Goal: Information Seeking & Learning: Learn about a topic

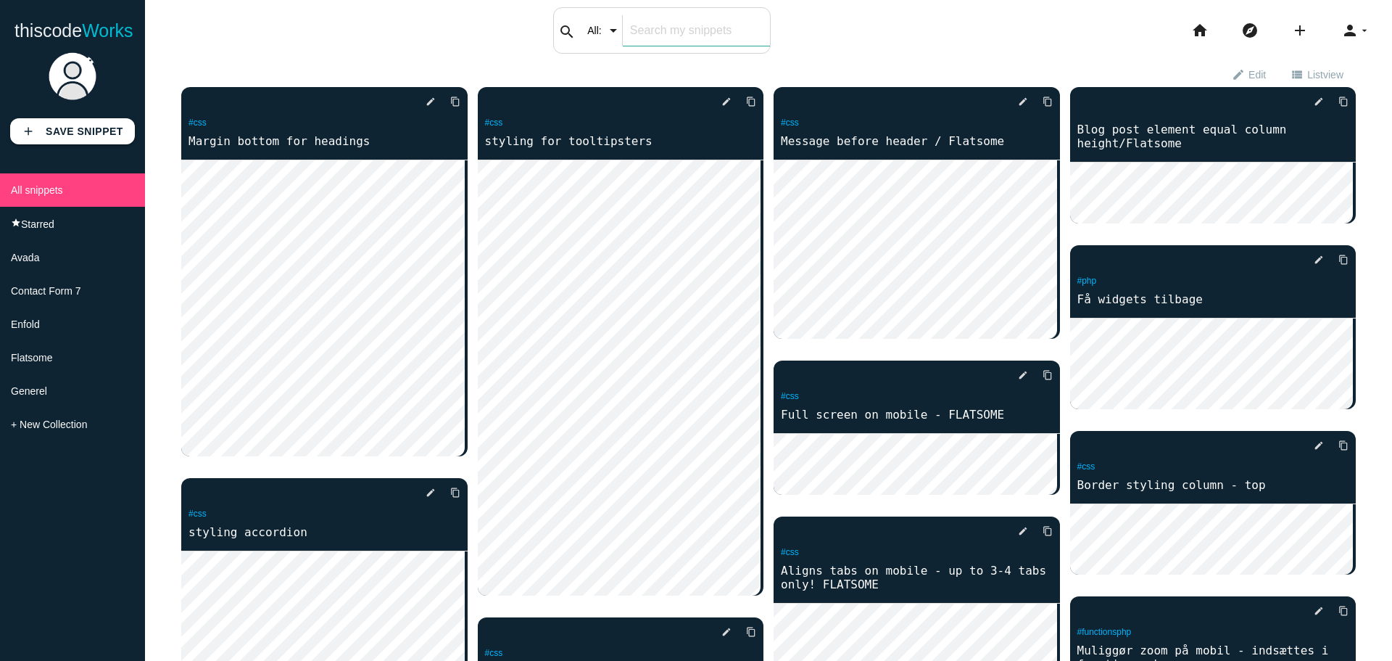
click at [710, 32] on input "text" at bounding box center [696, 30] width 147 height 30
type input "list"
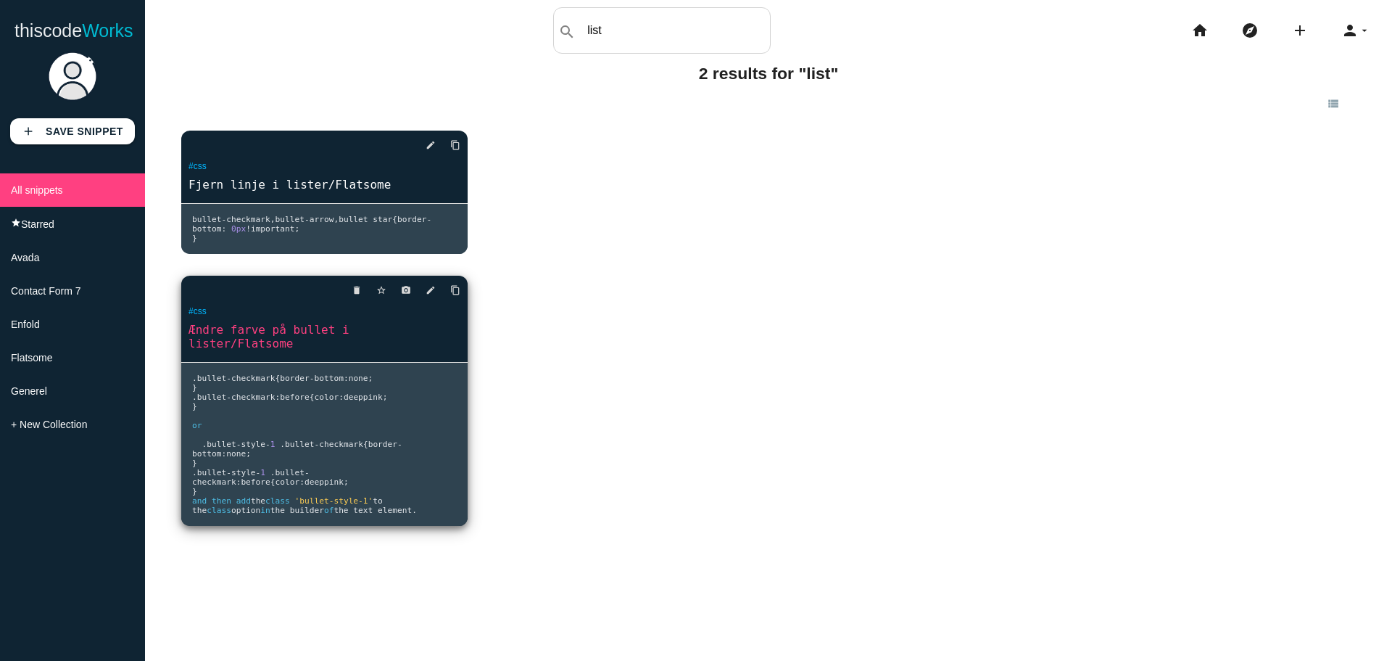
click at [206, 254] on pre ". bullet - checkmark { border - bottom : none ; } . bullet - checkmark : before…" at bounding box center [324, 229] width 286 height 50
click at [293, 340] on link "Ændre farve på bullet i lister/Flatsome" at bounding box center [324, 336] width 286 height 30
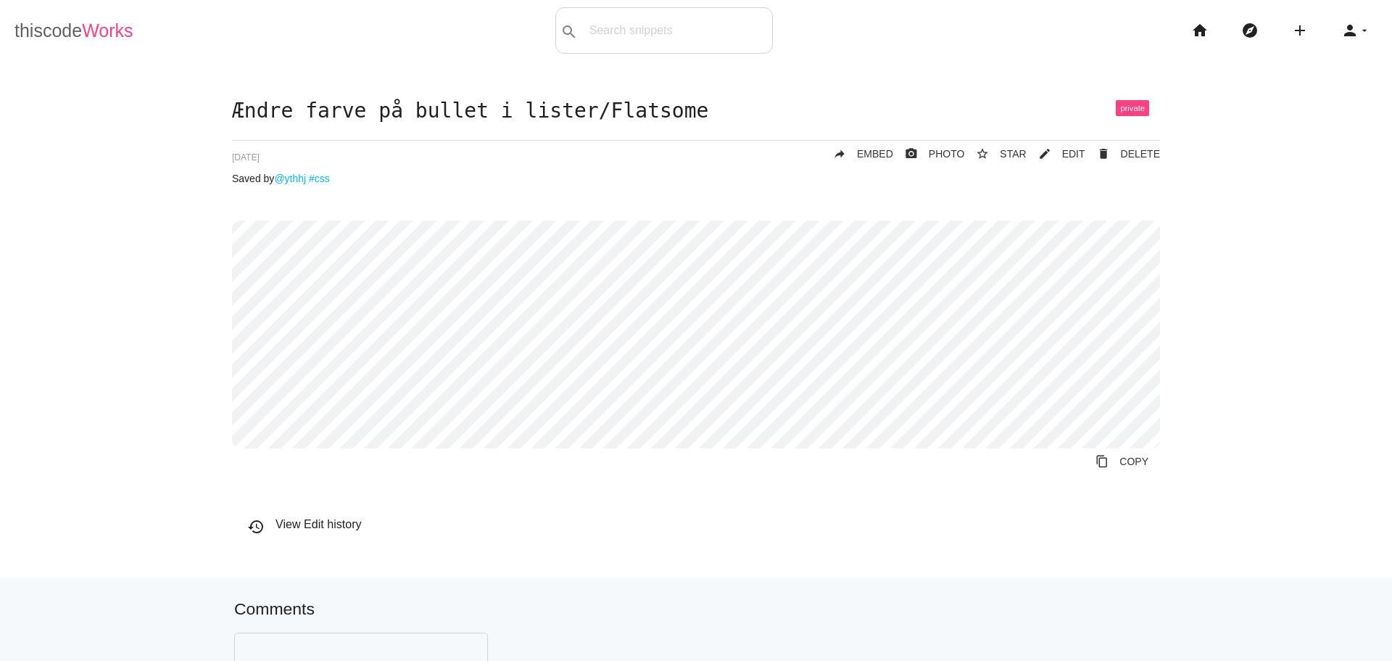
click at [65, 28] on link "thiscode Works" at bounding box center [74, 30] width 119 height 46
click at [56, 25] on link "thiscode Works" at bounding box center [74, 30] width 119 height 46
click at [603, 35] on div "search All: All: Code: Title: Tag: All: Code: Title: Tag:" at bounding box center [664, 30] width 218 height 46
type input "accordion"
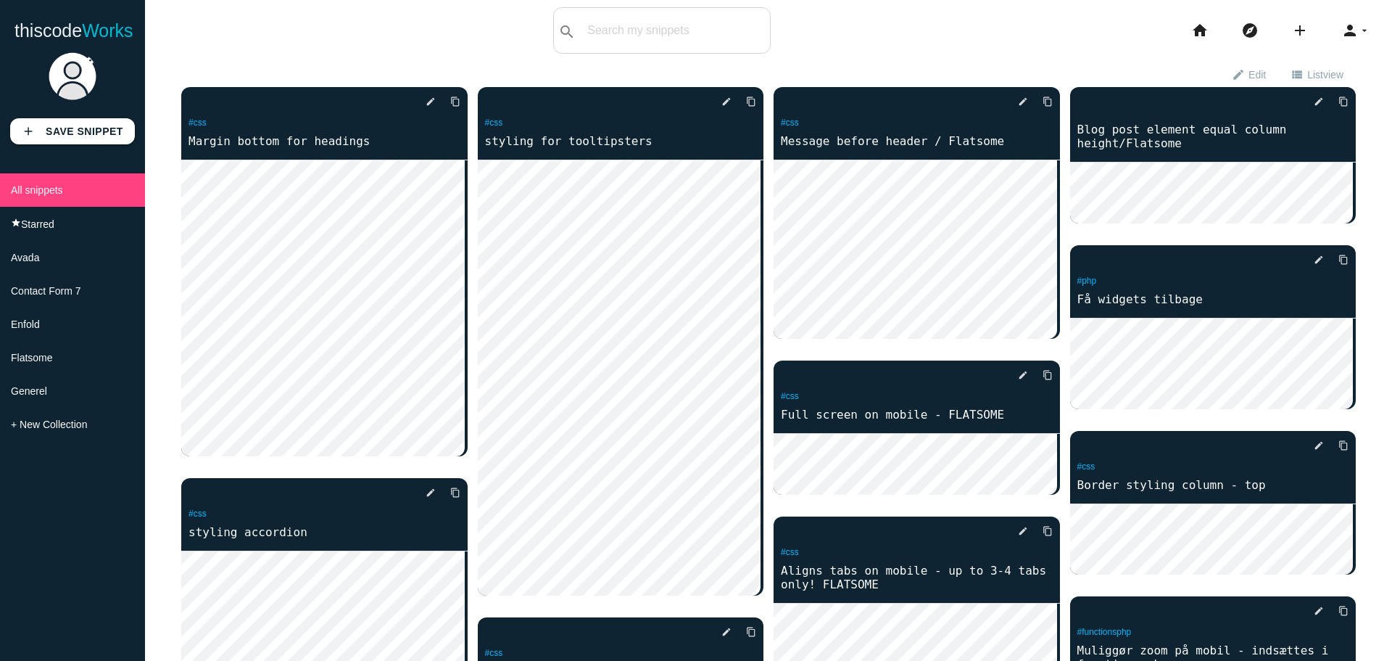
click at [644, 46] on div "search All: All: Code: Title: Tag: All: Code: Title: Tag:" at bounding box center [662, 30] width 218 height 46
click at [648, 35] on input "text" at bounding box center [696, 30] width 147 height 30
type input "accordion"
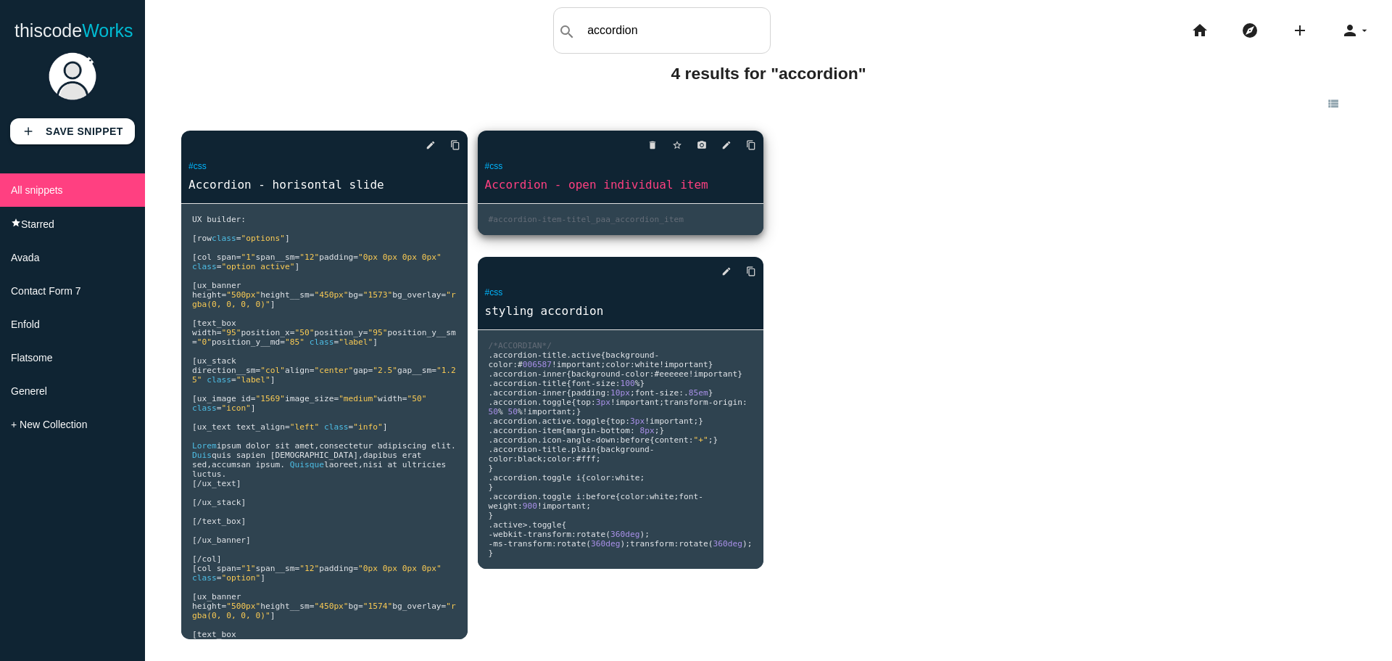
click at [591, 187] on link "Accordion - open individual item" at bounding box center [621, 184] width 286 height 17
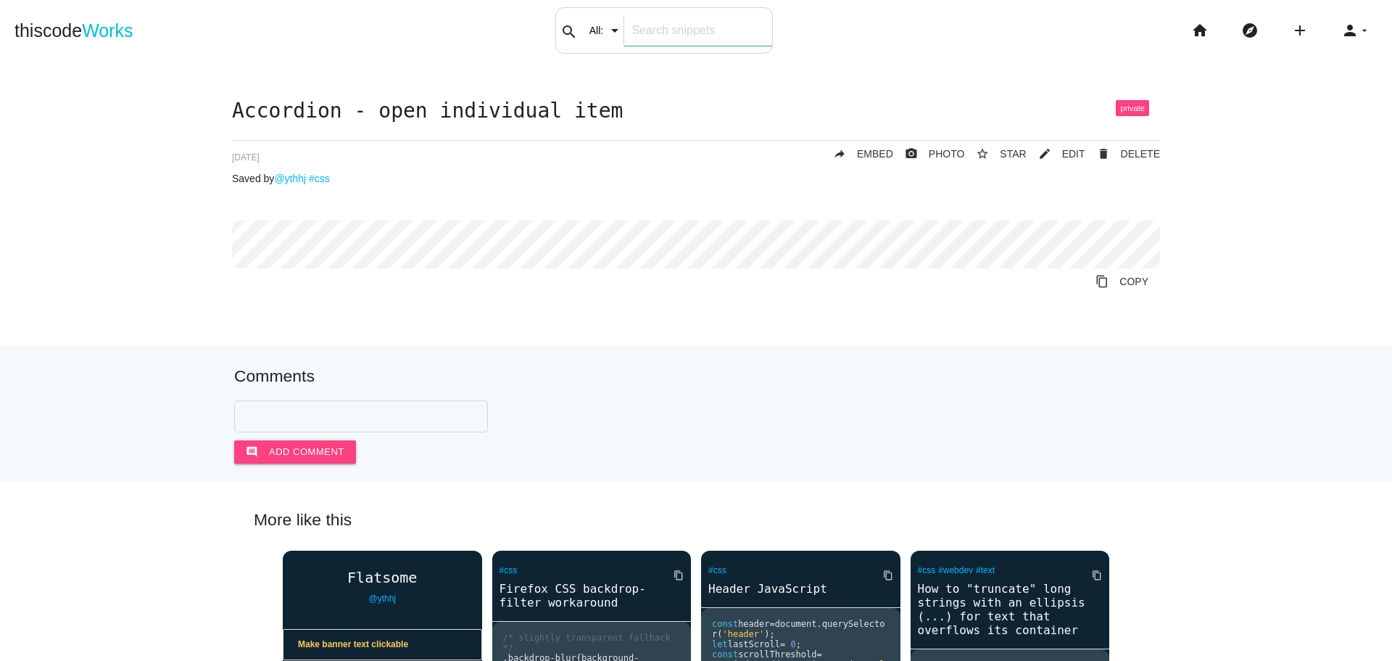
click at [600, 37] on div "search All: All: Code: Title: Tag: All: Code: Title: Tag:" at bounding box center [664, 30] width 218 height 46
type input "accordion"
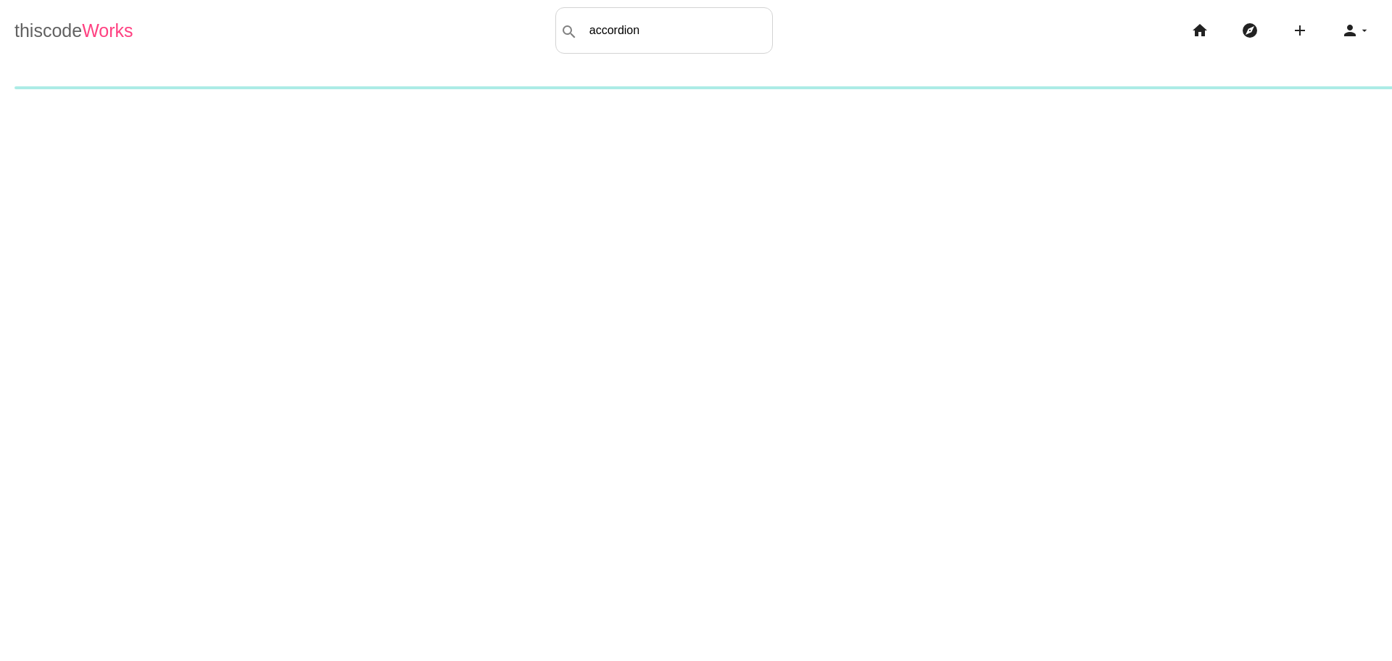
click at [115, 38] on span "Works" at bounding box center [107, 30] width 51 height 20
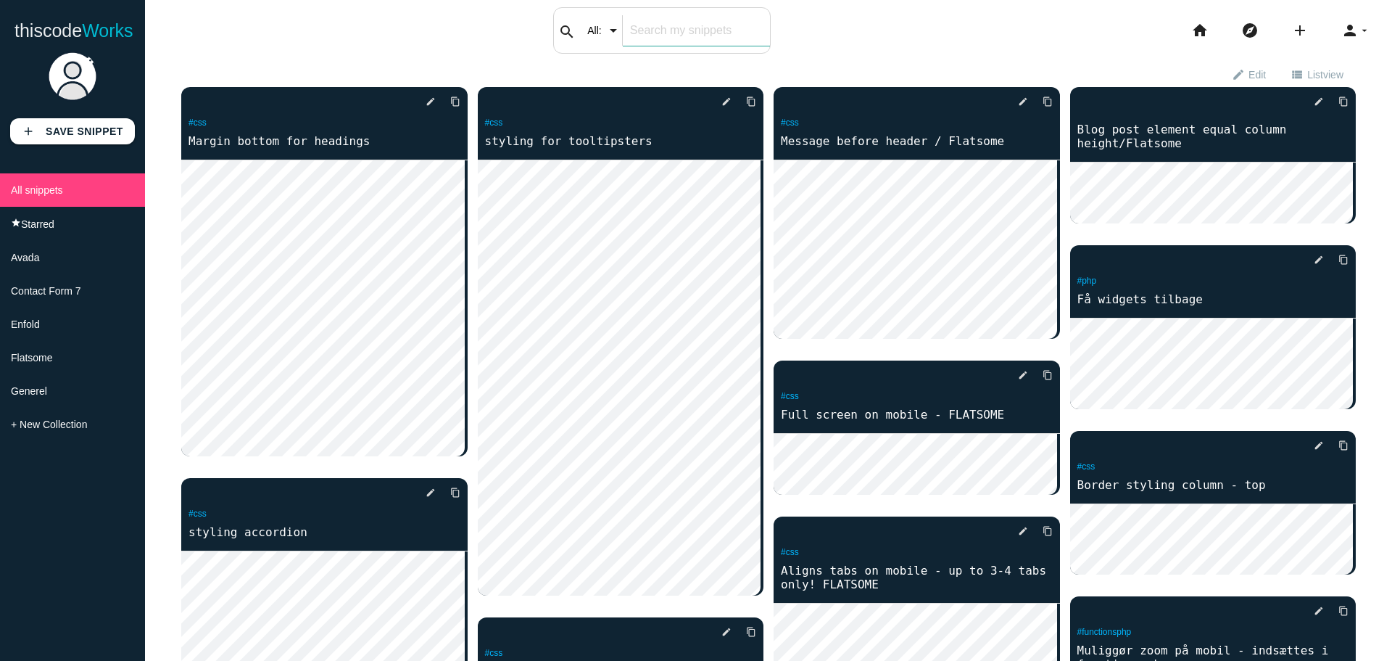
click at [582, 41] on div "search All: All: Code: Title: Tag: All: Code: Title: Tag:" at bounding box center [662, 30] width 218 height 46
type input "accordion"
